Goal: Task Accomplishment & Management: Use online tool/utility

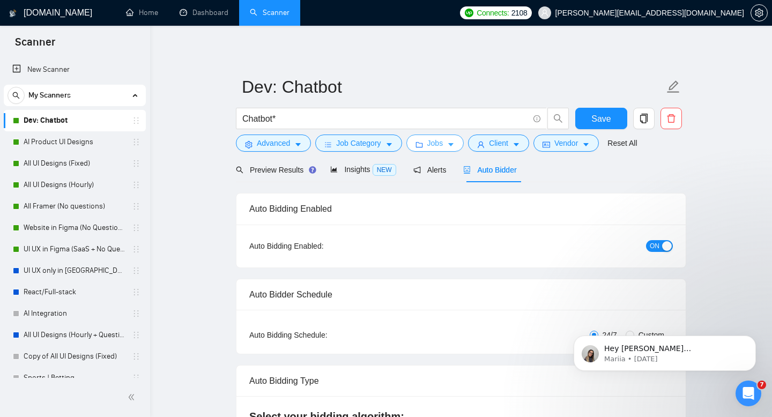
click at [438, 145] on span "Jobs" at bounding box center [435, 143] width 16 height 12
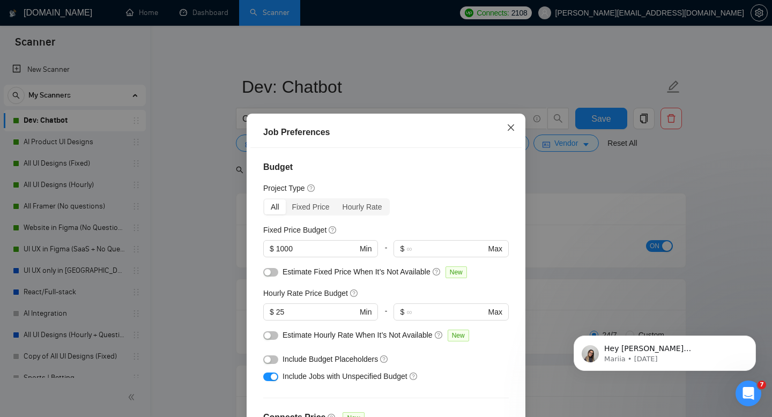
click at [510, 128] on icon "close" at bounding box center [510, 127] width 9 height 9
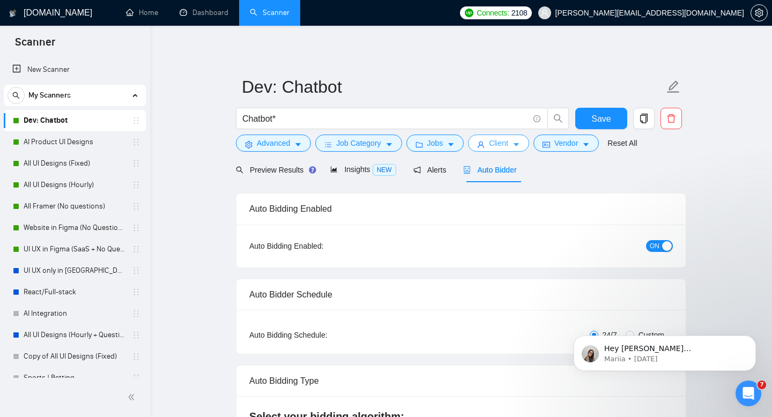
click at [503, 141] on span "Client" at bounding box center [498, 143] width 19 height 12
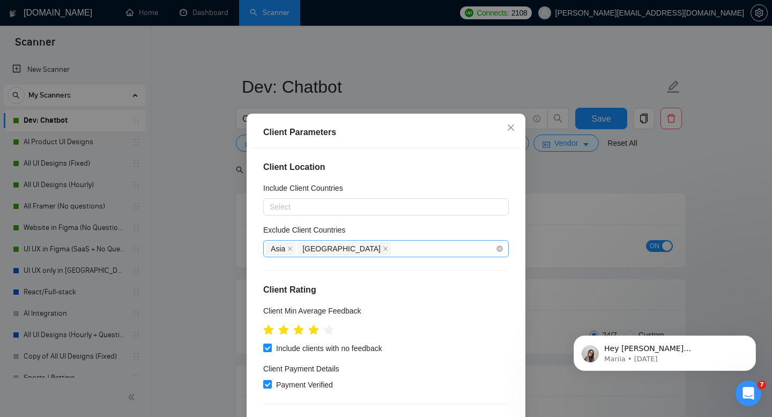
click at [347, 250] on div "Asia [GEOGRAPHIC_DATA]" at bounding box center [380, 248] width 229 height 15
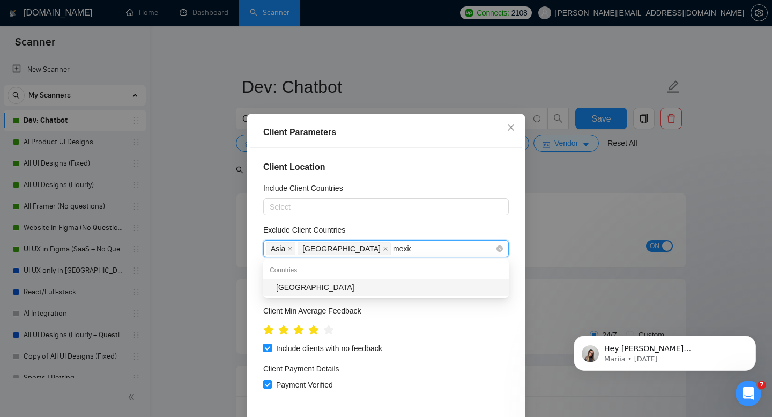
type input "[GEOGRAPHIC_DATA]"
click at [332, 283] on div "[GEOGRAPHIC_DATA]" at bounding box center [389, 287] width 226 height 12
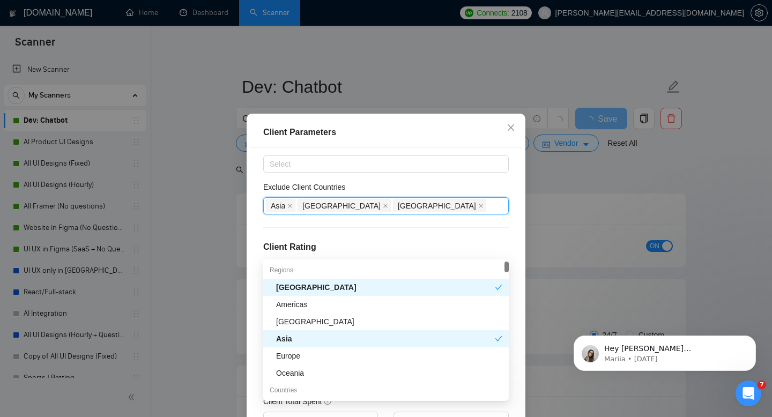
type input "a"
click at [442, 119] on div "Client Parameters" at bounding box center [385, 132] width 271 height 31
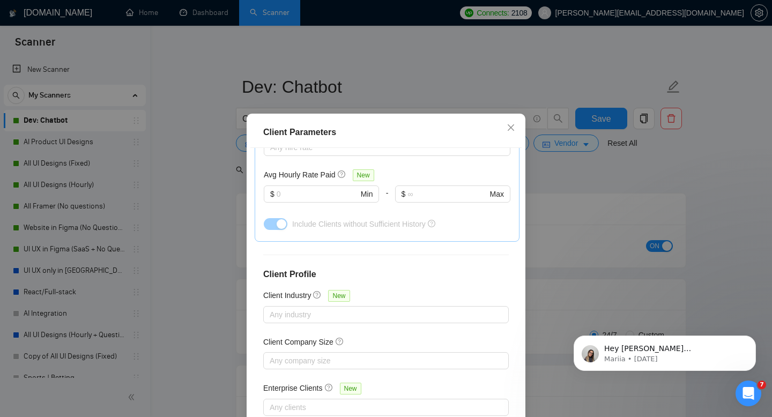
scroll to position [70, 0]
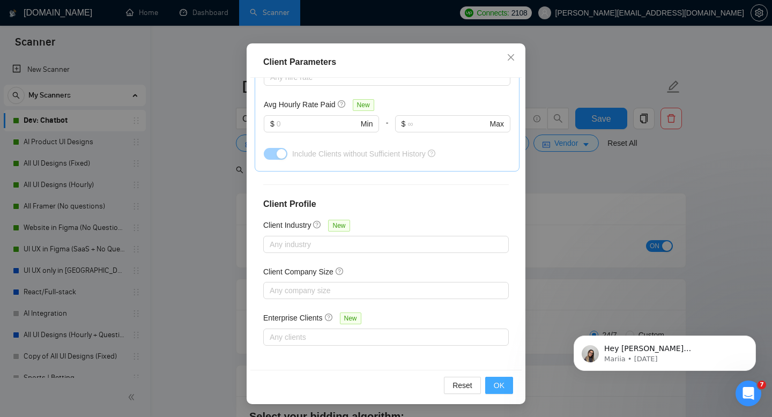
click at [506, 386] on button "OK" at bounding box center [499, 385] width 28 height 17
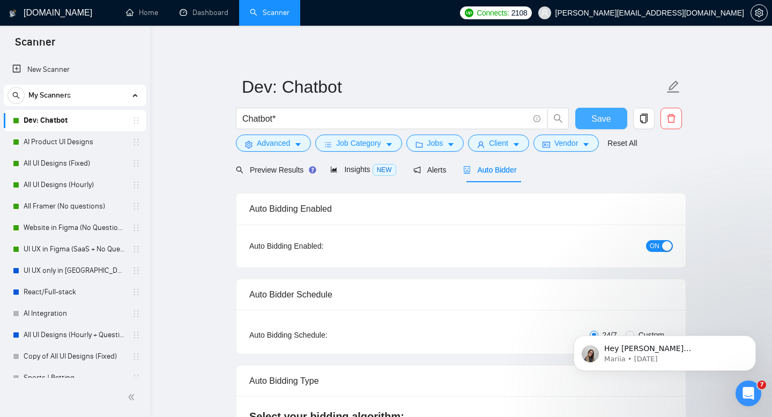
click at [596, 123] on span "Save" at bounding box center [600, 118] width 19 height 13
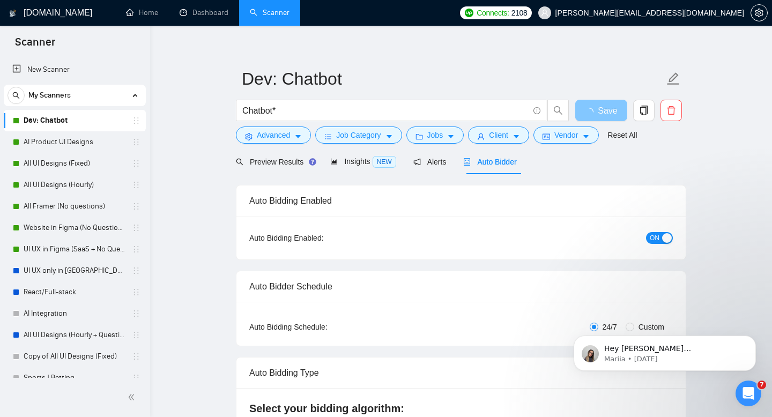
scroll to position [0, 0]
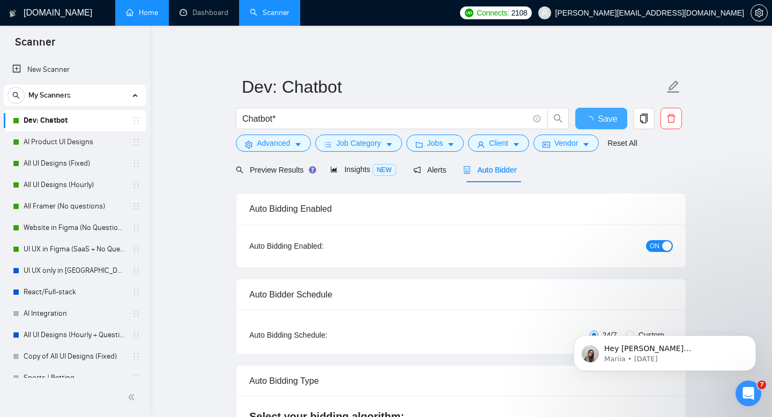
checkbox input "true"
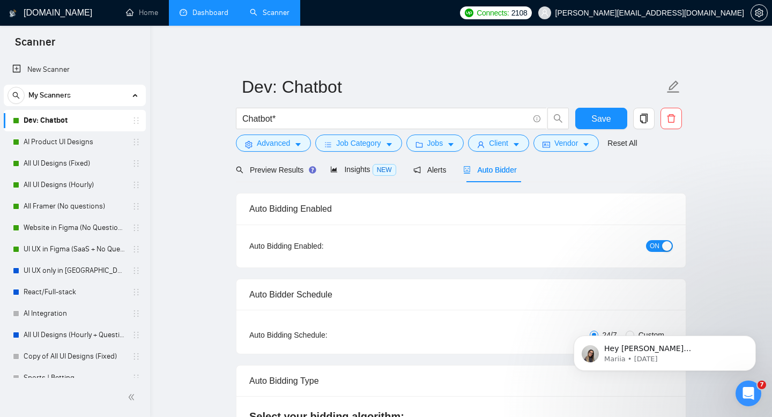
click at [228, 17] on link "Dashboard" at bounding box center [203, 12] width 49 height 9
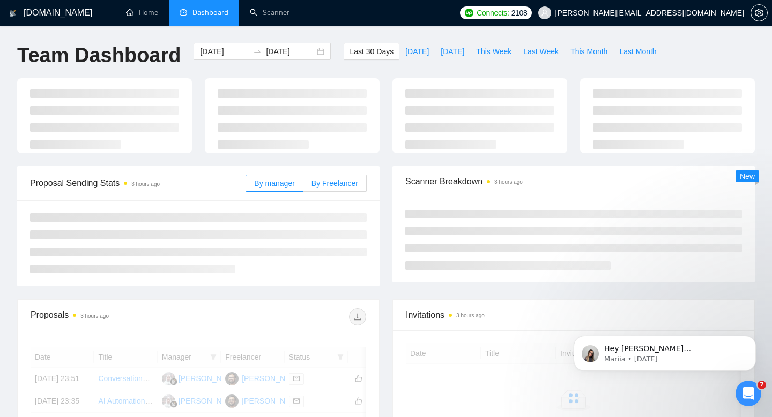
click at [335, 186] on span "By Freelancer" at bounding box center [334, 183] width 47 height 9
click at [303, 186] on input "By Freelancer" at bounding box center [303, 186] width 0 height 0
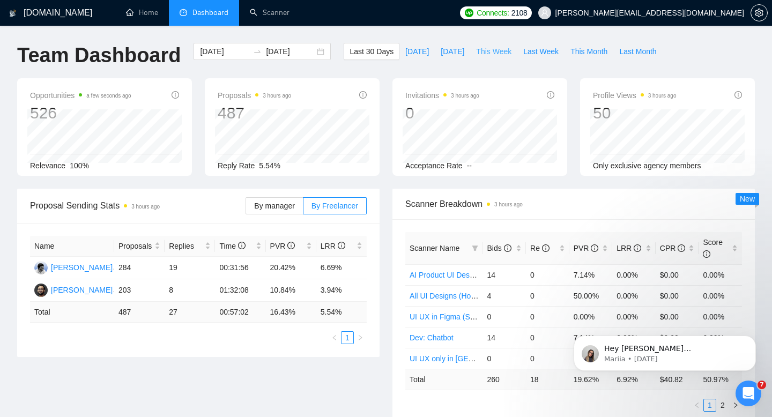
click at [491, 53] on span "This Week" at bounding box center [493, 52] width 35 height 12
type input "[DATE]"
drag, startPoint x: 132, startPoint y: 290, endPoint x: 117, endPoint y: 290, distance: 14.5
click at [125, 290] on td "14" at bounding box center [139, 290] width 50 height 23
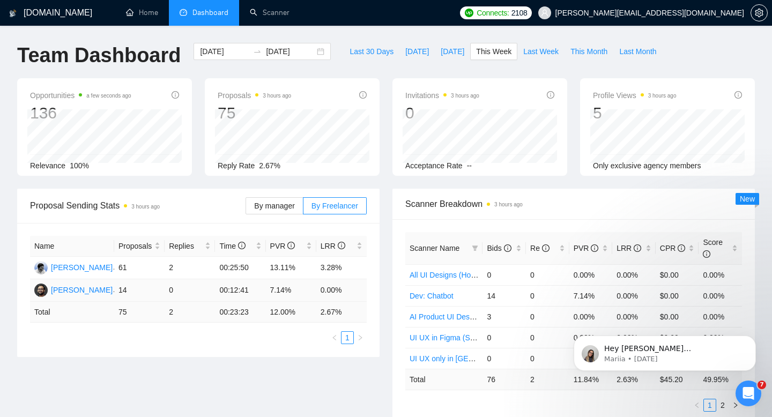
click at [234, 295] on td "00:12:41" at bounding box center [240, 290] width 50 height 23
click at [255, 12] on link "Scanner" at bounding box center [270, 12] width 40 height 9
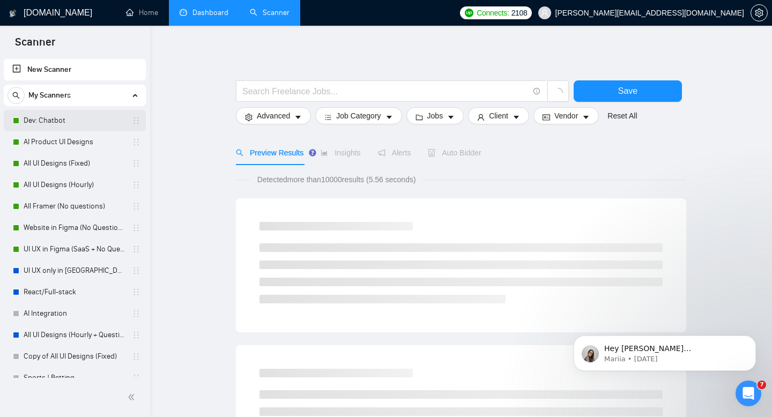
click at [66, 114] on link "Dev: Chatbot" at bounding box center [75, 120] width 102 height 21
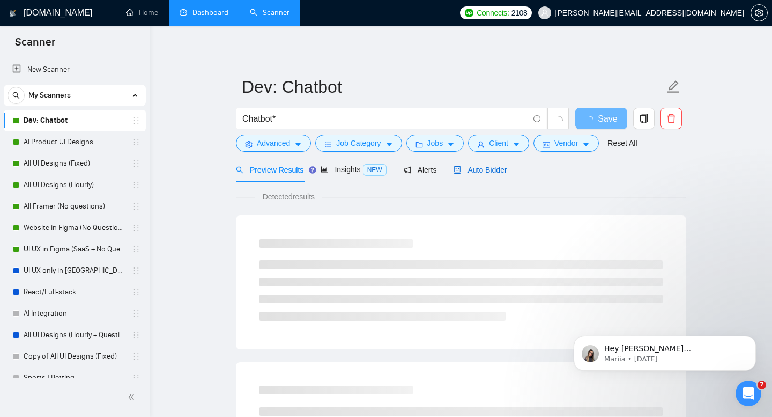
click at [506, 170] on span "Auto Bidder" at bounding box center [479, 170] width 53 height 9
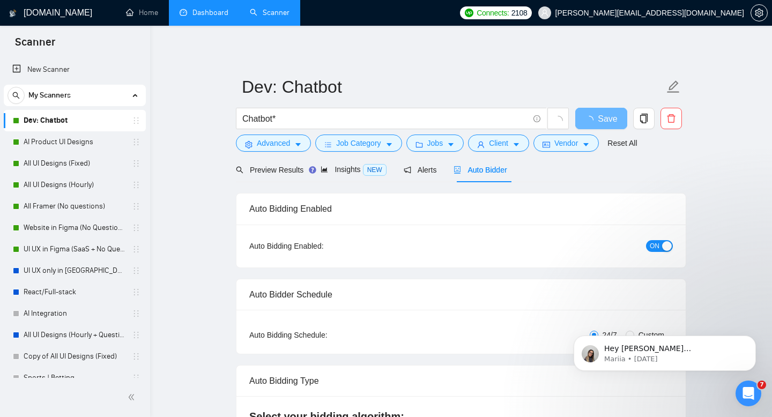
checkbox input "true"
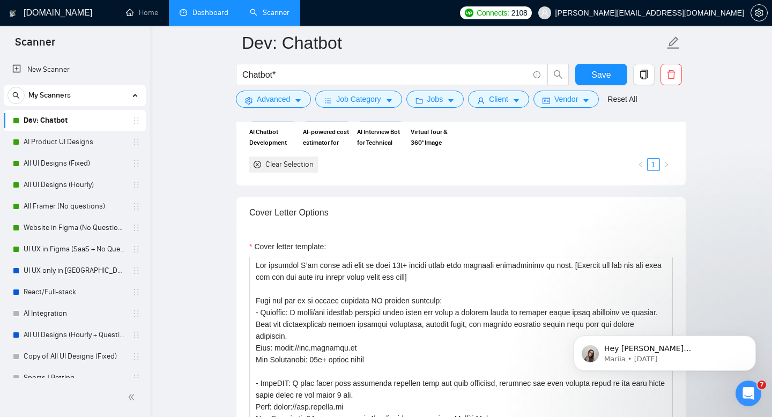
scroll to position [1154, 0]
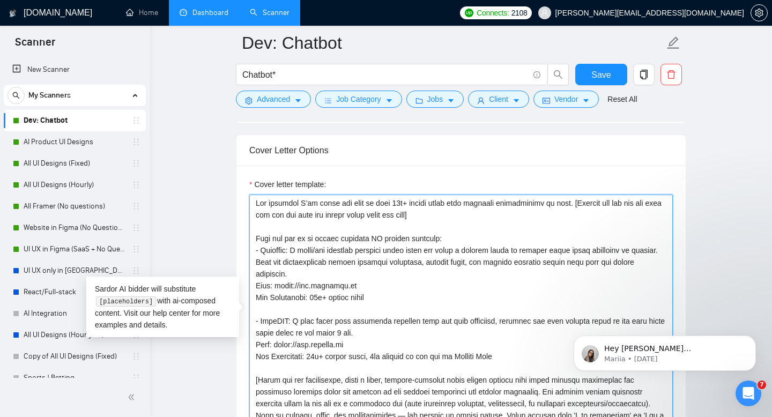
click at [468, 213] on textarea "Cover letter template:" at bounding box center [460, 315] width 423 height 241
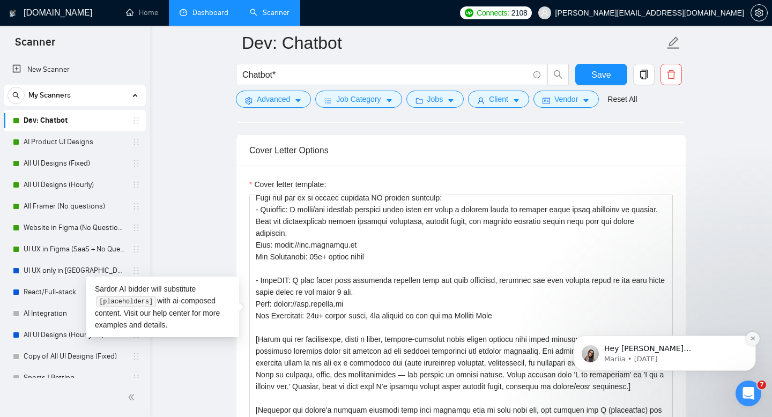
click at [751, 340] on icon "Dismiss notification" at bounding box center [753, 338] width 6 height 6
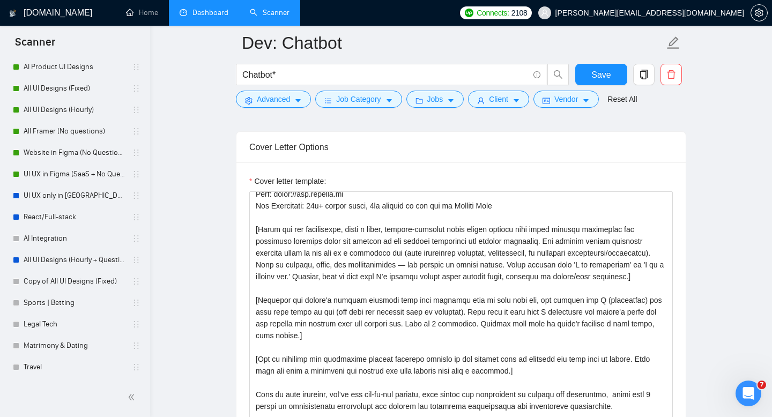
scroll to position [212, 0]
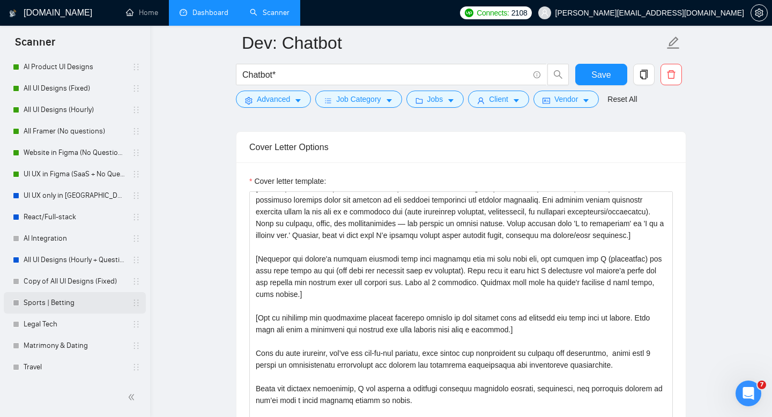
click at [67, 297] on link "Sports | Betting" at bounding box center [75, 302] width 102 height 21
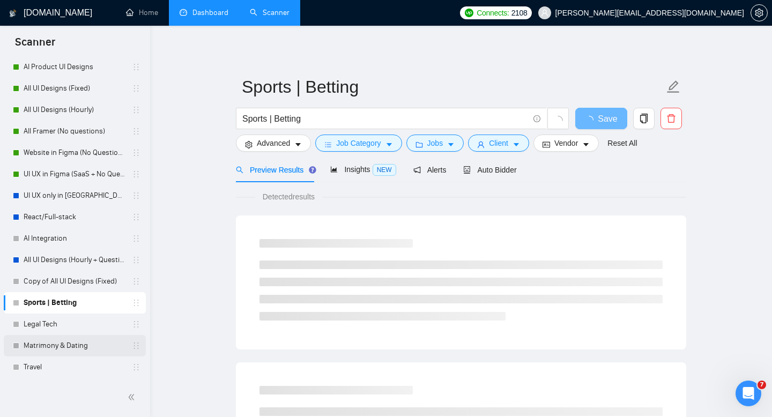
click at [47, 338] on link "Matrimony & Dating" at bounding box center [75, 345] width 102 height 21
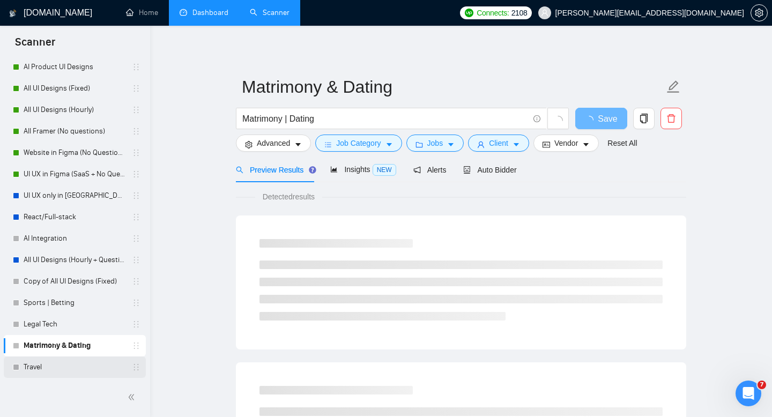
click at [38, 371] on link "Travel" at bounding box center [75, 366] width 102 height 21
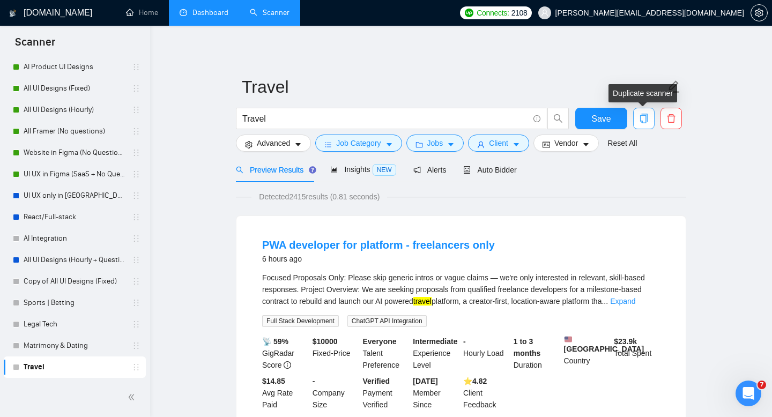
click at [646, 125] on button "button" at bounding box center [643, 118] width 21 height 21
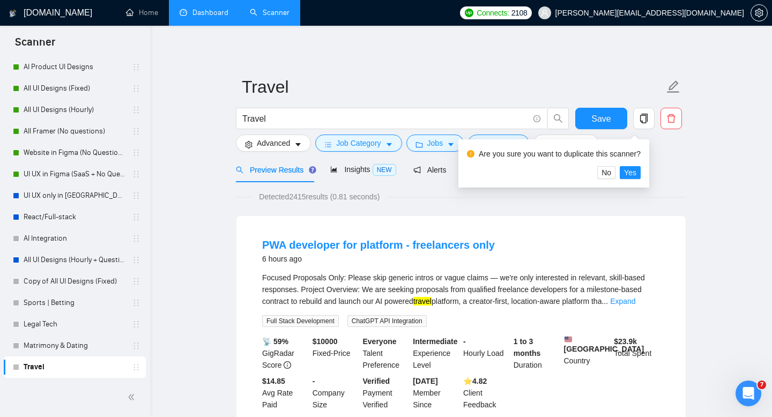
click at [636, 181] on div "Are you sure you want to duplicate this scanner? No Yes" at bounding box center [553, 163] width 191 height 48
click at [636, 174] on span "Yes" at bounding box center [630, 173] width 12 height 12
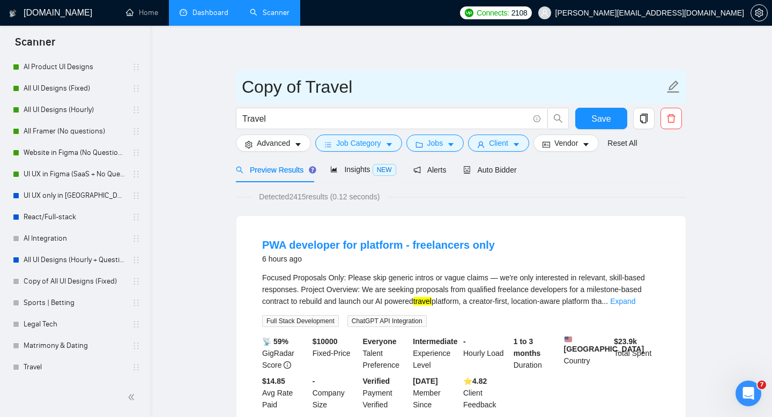
click at [296, 92] on input "Copy of Travel" at bounding box center [453, 86] width 422 height 27
type input "Laravel"
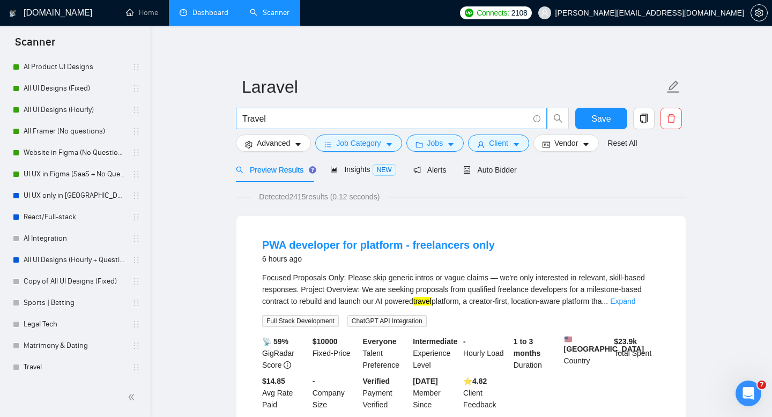
click at [306, 119] on input "Travel" at bounding box center [385, 118] width 286 height 13
type input "Laravel"
click at [605, 119] on span "Save" at bounding box center [600, 118] width 19 height 13
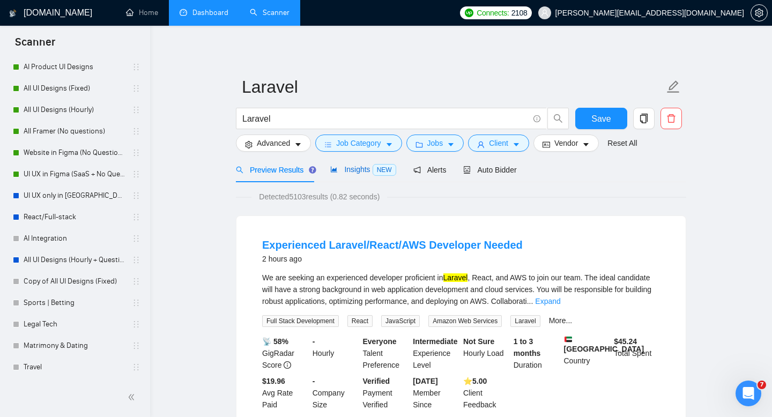
click at [373, 172] on span "Insights NEW" at bounding box center [362, 169] width 65 height 9
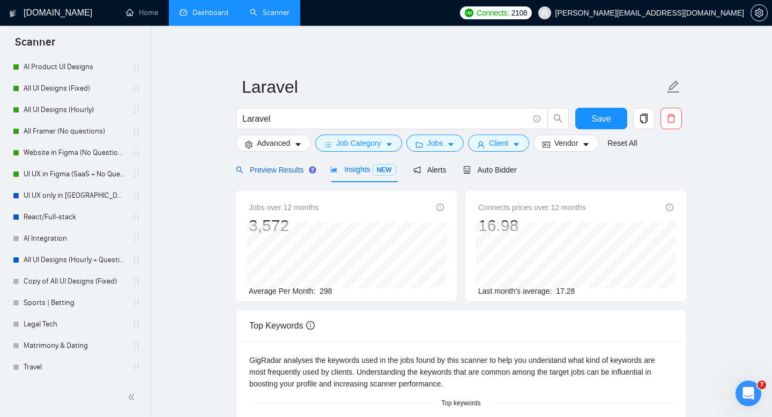
click at [295, 169] on span "Preview Results" at bounding box center [274, 170] width 77 height 9
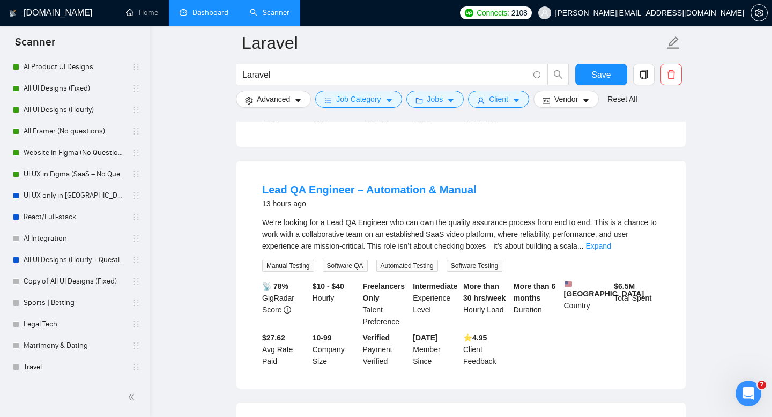
scroll to position [286, 0]
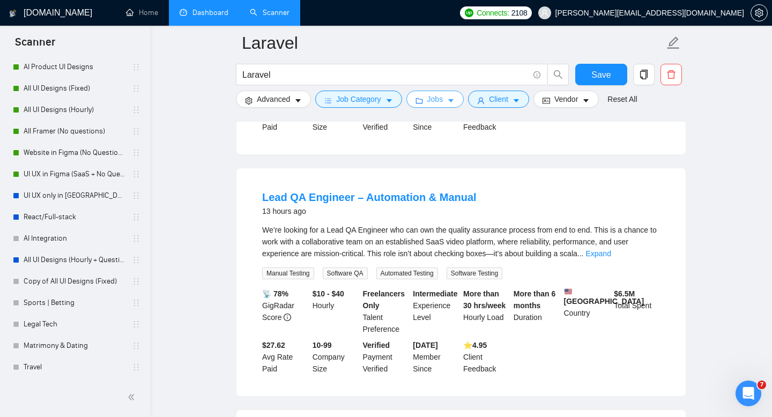
click at [438, 103] on span "Jobs" at bounding box center [435, 99] width 16 height 12
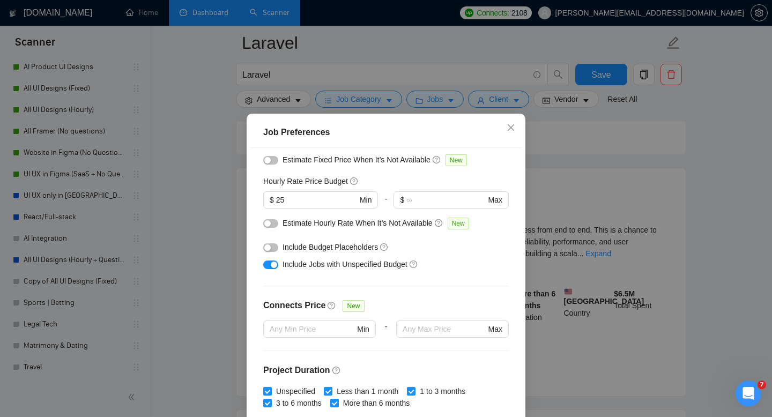
scroll to position [0, 0]
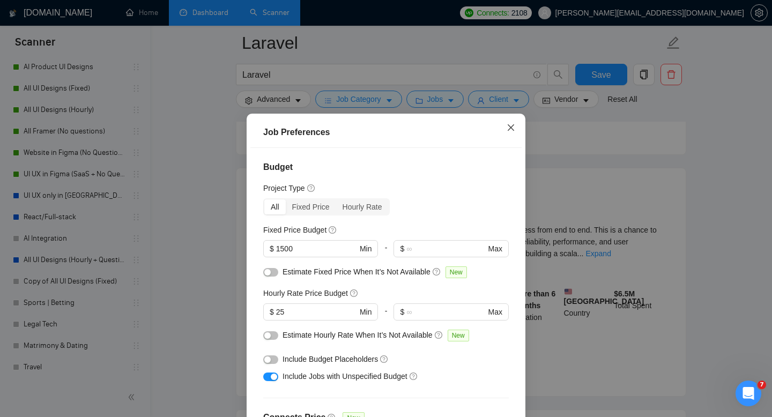
click at [517, 125] on span "Close" at bounding box center [510, 128] width 29 height 29
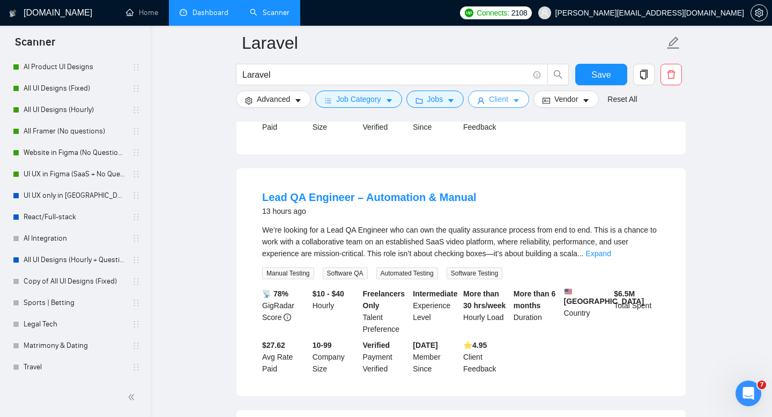
click at [507, 98] on span "Client" at bounding box center [498, 99] width 19 height 12
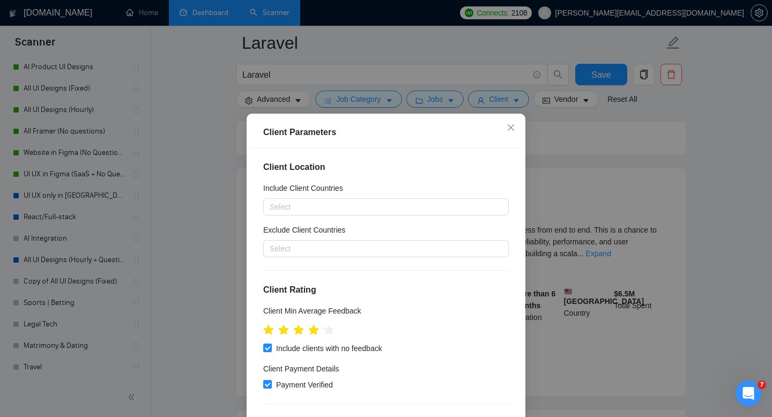
scroll to position [22, 0]
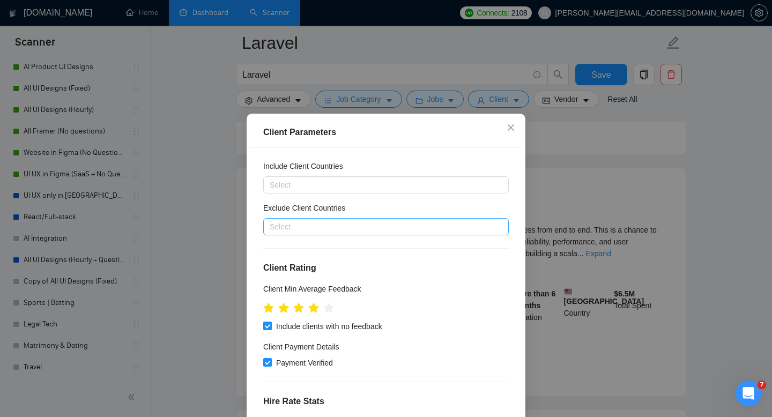
click at [334, 230] on div at bounding box center [380, 226] width 229 height 13
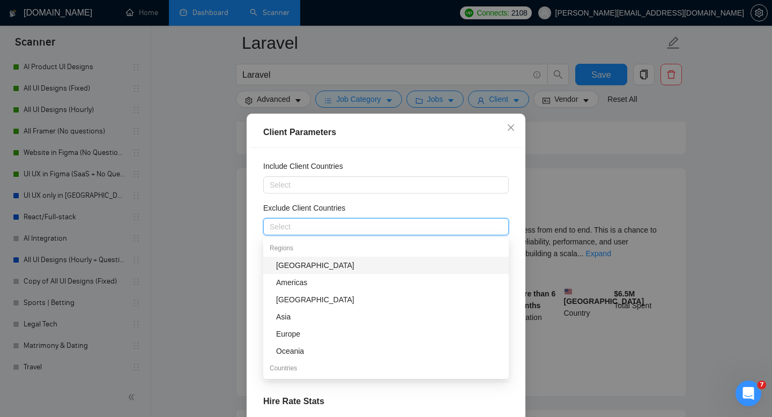
click at [311, 268] on div "[GEOGRAPHIC_DATA]" at bounding box center [389, 265] width 226 height 12
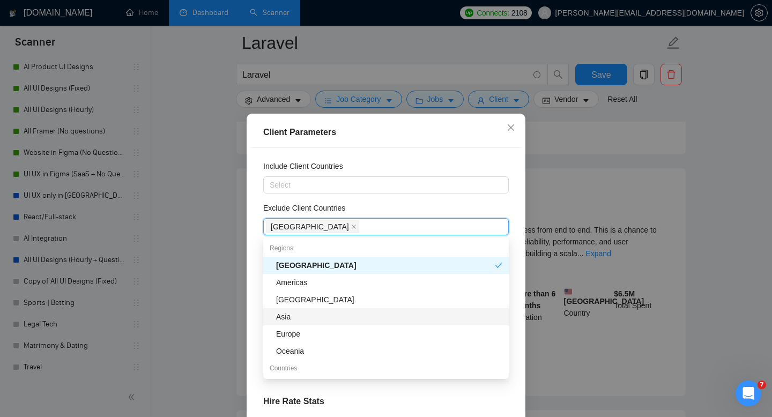
click at [308, 310] on div "Asia" at bounding box center [385, 316] width 245 height 17
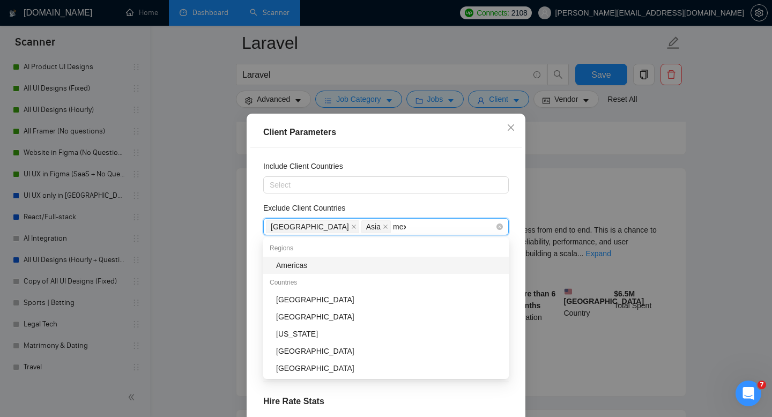
type input "mexi"
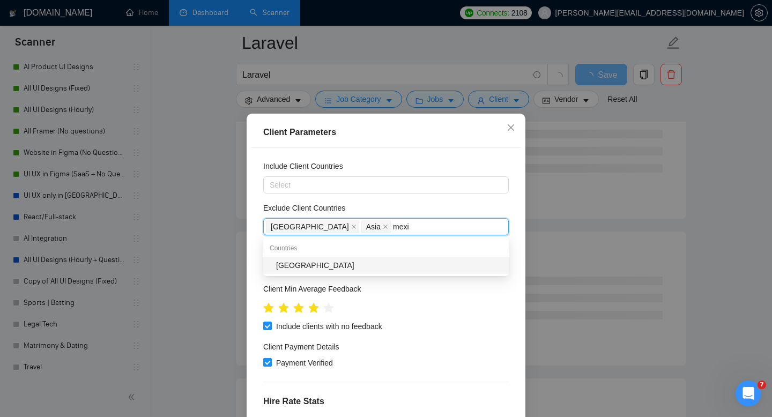
click at [330, 263] on div "[GEOGRAPHIC_DATA]" at bounding box center [389, 265] width 226 height 12
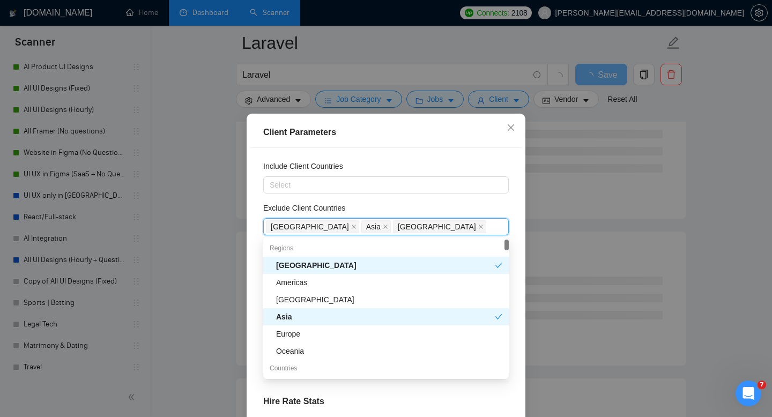
click at [411, 141] on div "Client Parameters" at bounding box center [385, 132] width 271 height 31
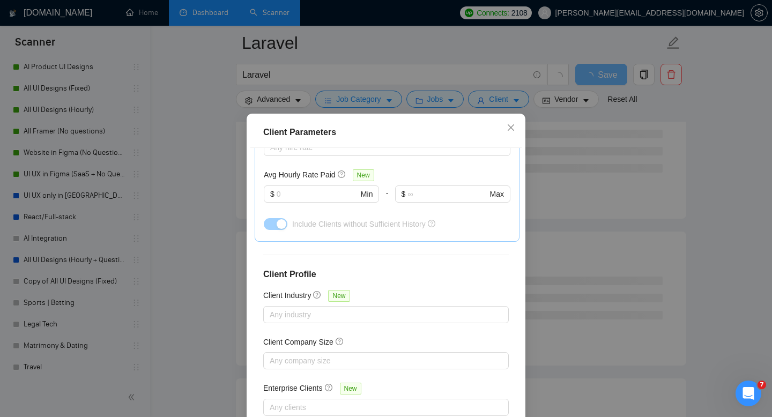
scroll to position [70, 0]
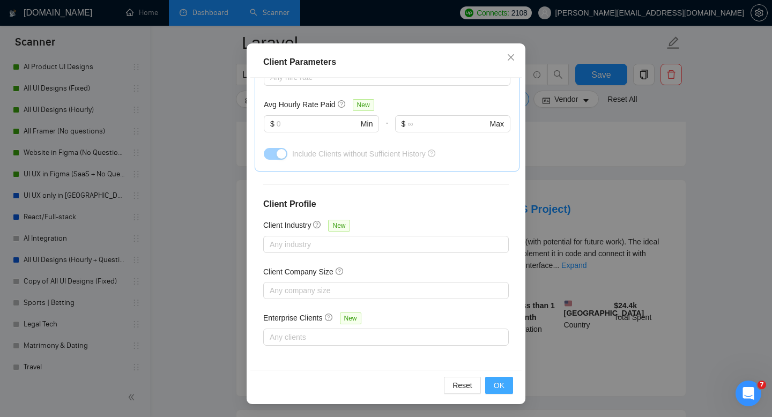
click at [495, 393] on button "OK" at bounding box center [499, 385] width 28 height 17
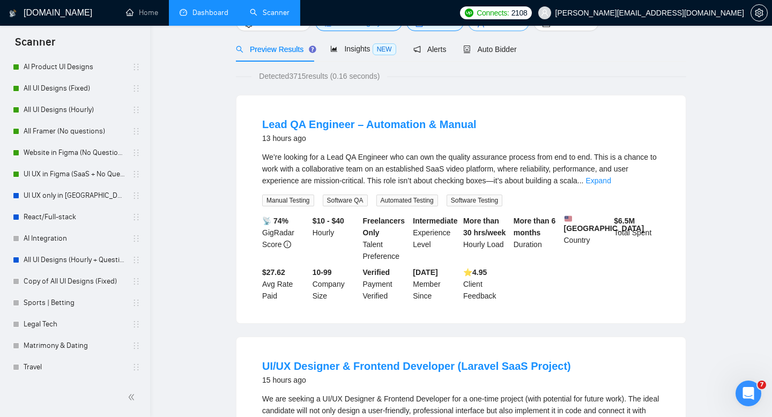
scroll to position [0, 0]
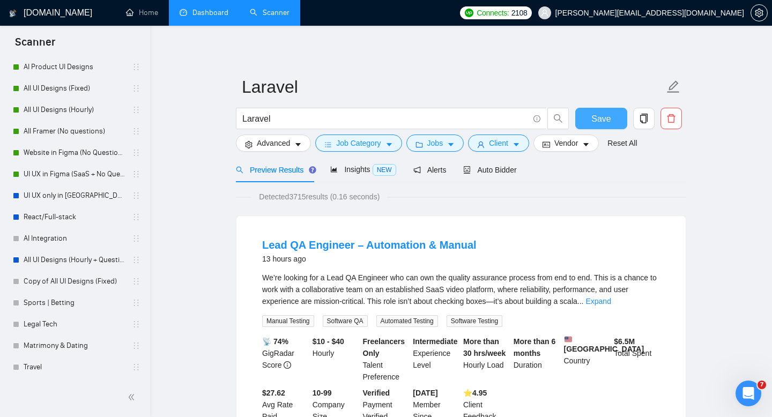
click at [603, 122] on span "Save" at bounding box center [600, 118] width 19 height 13
click at [357, 152] on form "Laravel Laravel Save Advanced Job Category Jobs Client Vendor Reset All" at bounding box center [461, 113] width 450 height 87
click at [357, 148] on span "Job Category" at bounding box center [358, 143] width 44 height 12
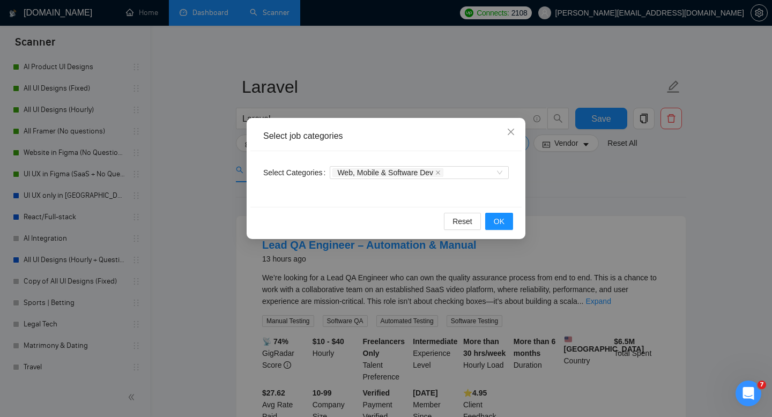
click at [399, 69] on div "Select job categories Select Categories Web, Mobile & Software Dev Reset OK" at bounding box center [386, 208] width 772 height 417
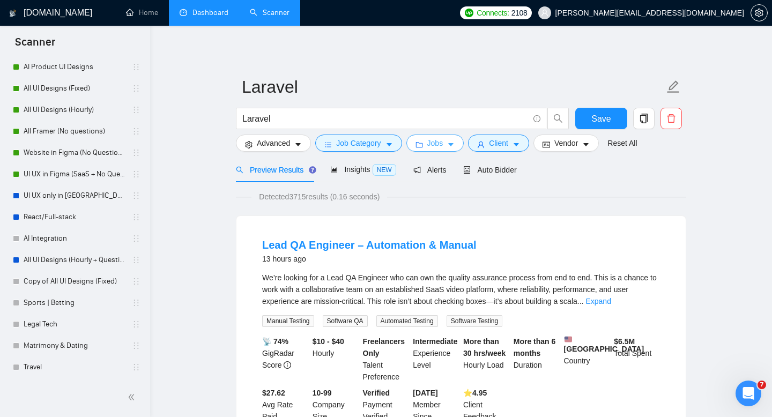
click at [443, 143] on span "Jobs" at bounding box center [435, 143] width 16 height 12
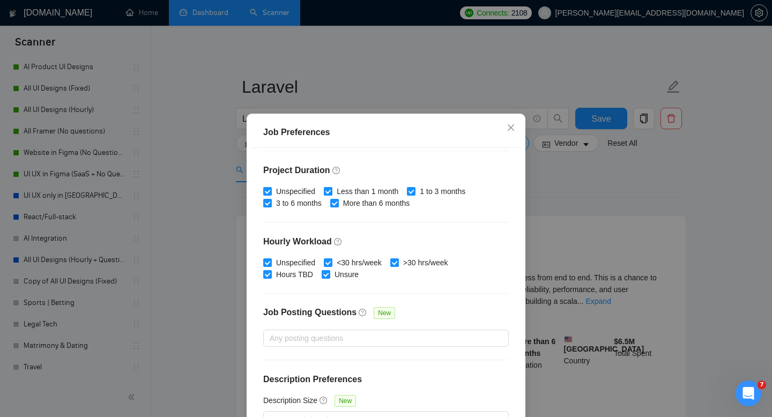
scroll to position [70, 0]
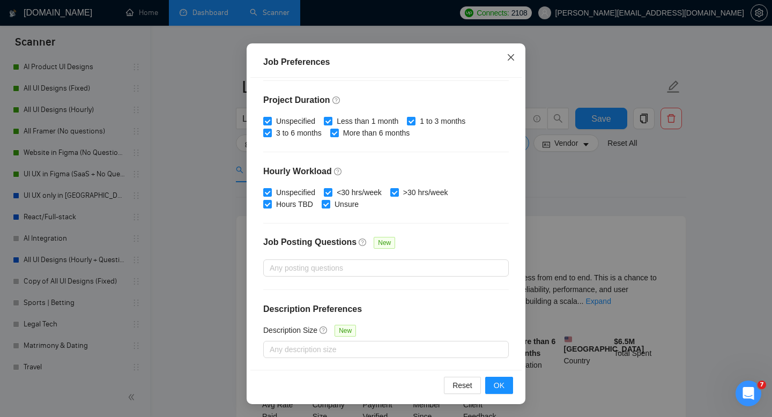
click at [510, 55] on icon "close" at bounding box center [510, 57] width 9 height 9
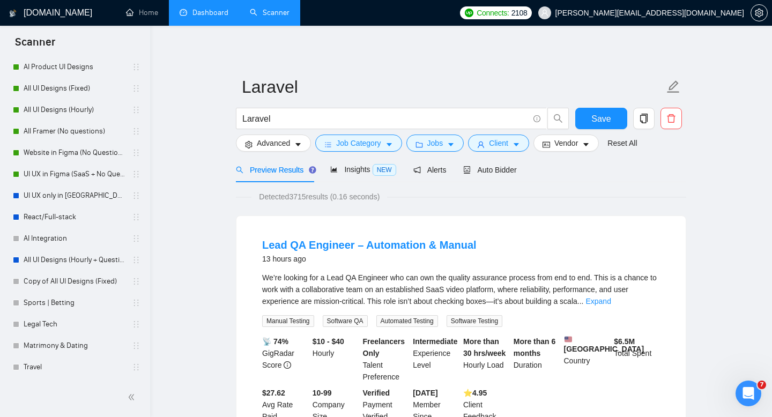
scroll to position [20, 0]
click at [493, 143] on span "Client" at bounding box center [498, 143] width 19 height 12
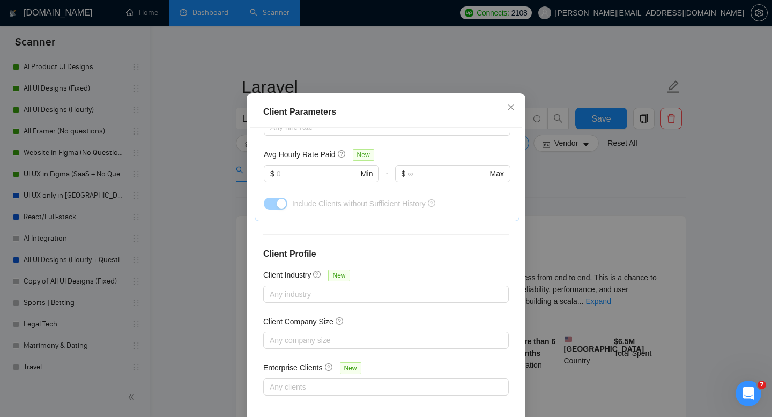
click at [489, 71] on div "Client Parameters Client Location Include Client Countries Select Exclude Clien…" at bounding box center [386, 208] width 772 height 417
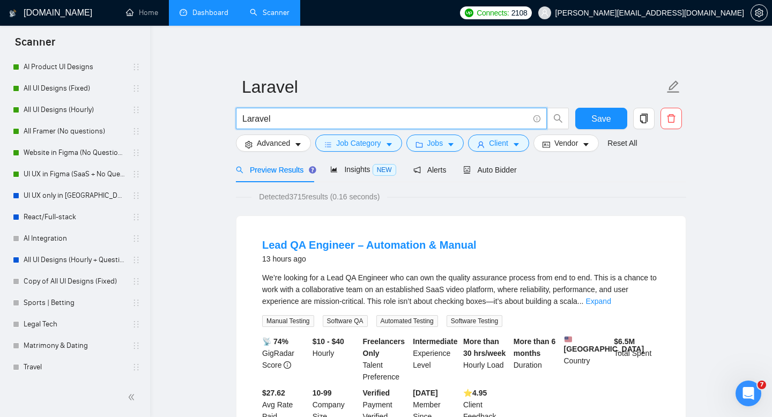
click at [363, 121] on input "Laravel" at bounding box center [385, 118] width 286 height 13
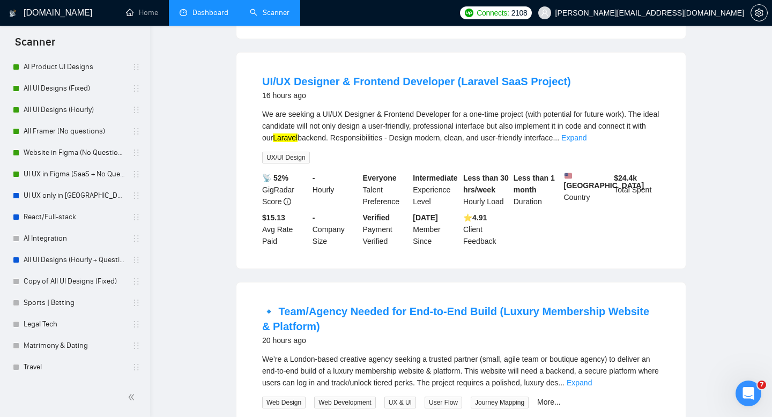
scroll to position [0, 0]
